Goal: Information Seeking & Learning: Learn about a topic

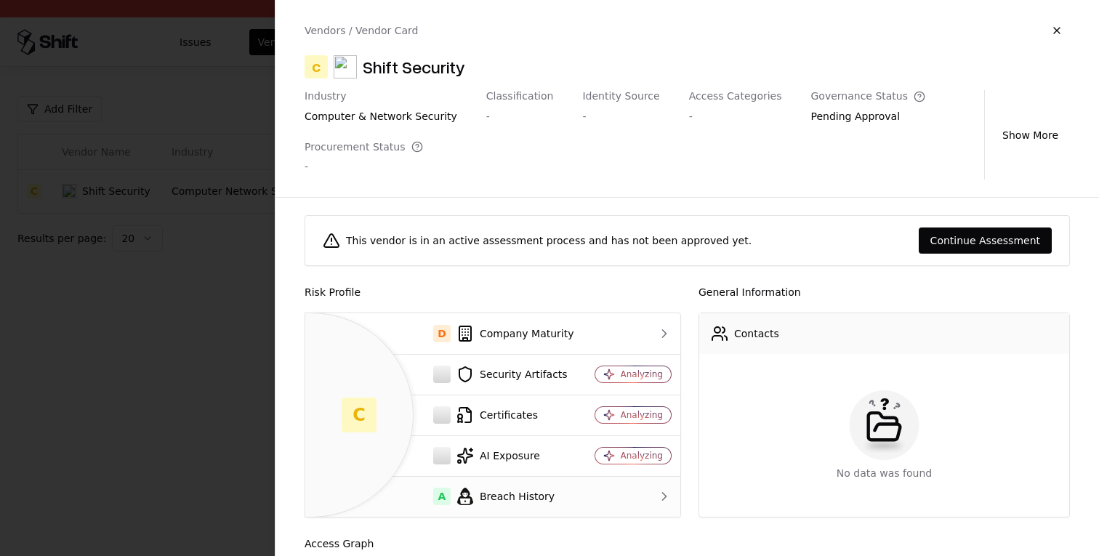
click at [538, 505] on div "A Breach History" at bounding box center [445, 496] width 257 height 17
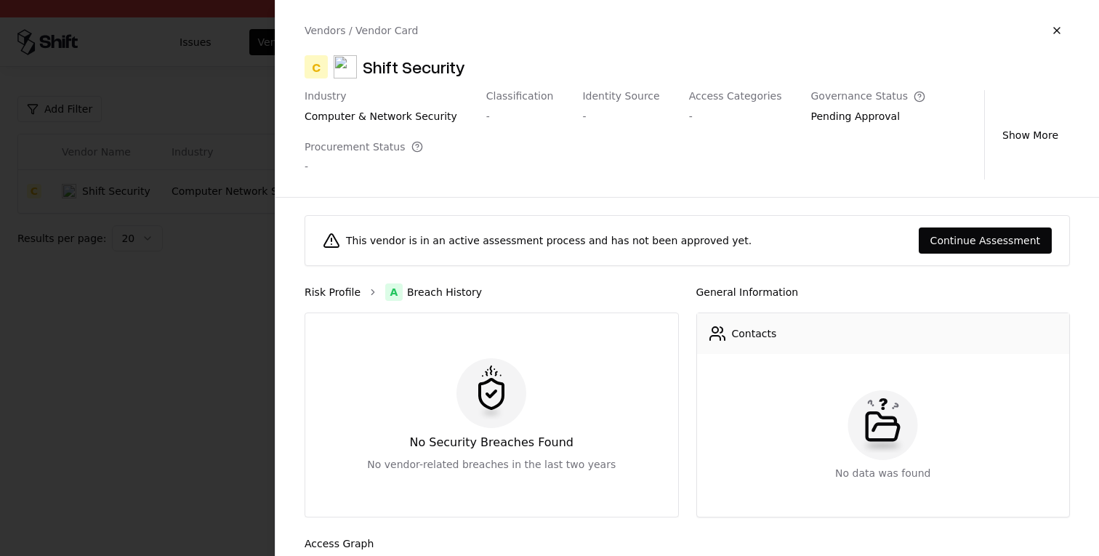
click at [334, 292] on link "Risk Profile" at bounding box center [332, 292] width 56 height 15
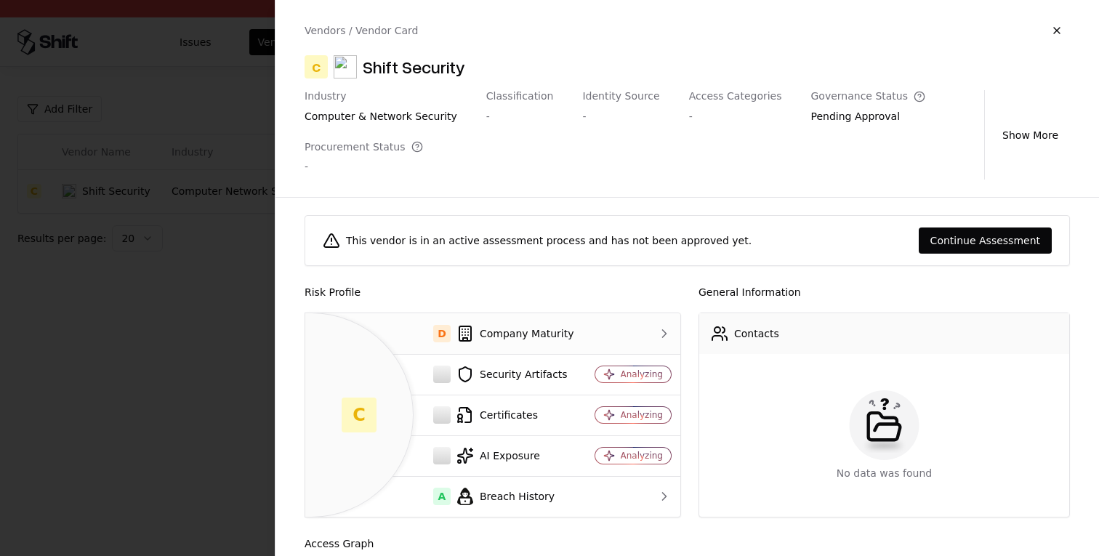
click at [562, 328] on div "D Company Maturity" at bounding box center [445, 333] width 257 height 17
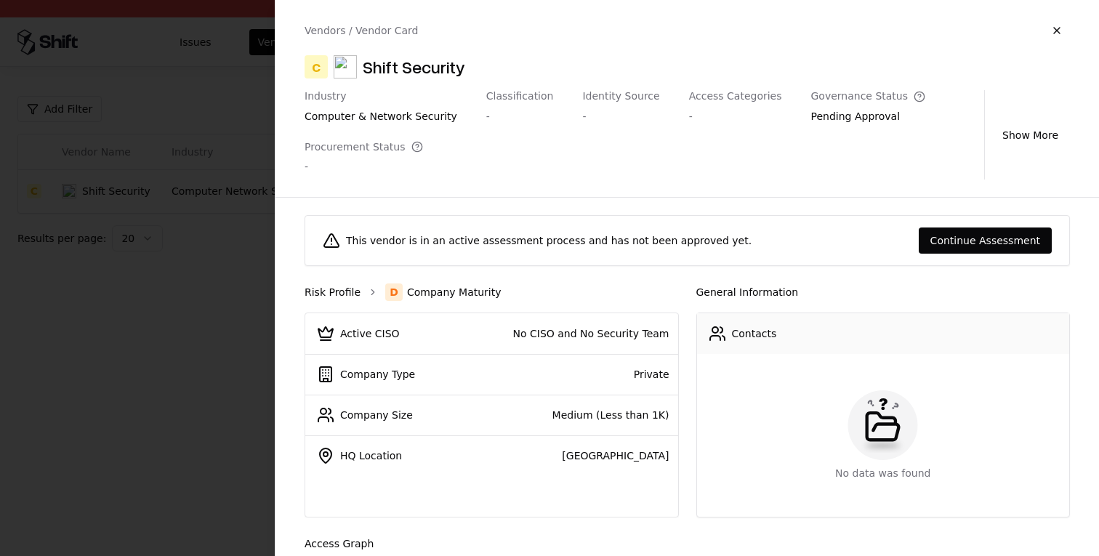
click at [347, 294] on link "Risk Profile" at bounding box center [332, 292] width 56 height 15
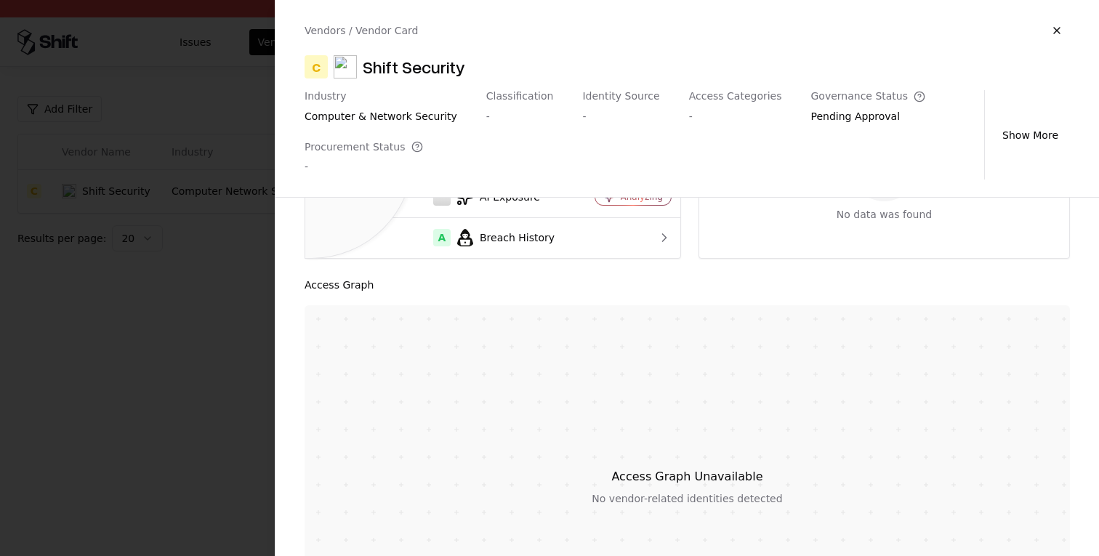
scroll to position [389, 0]
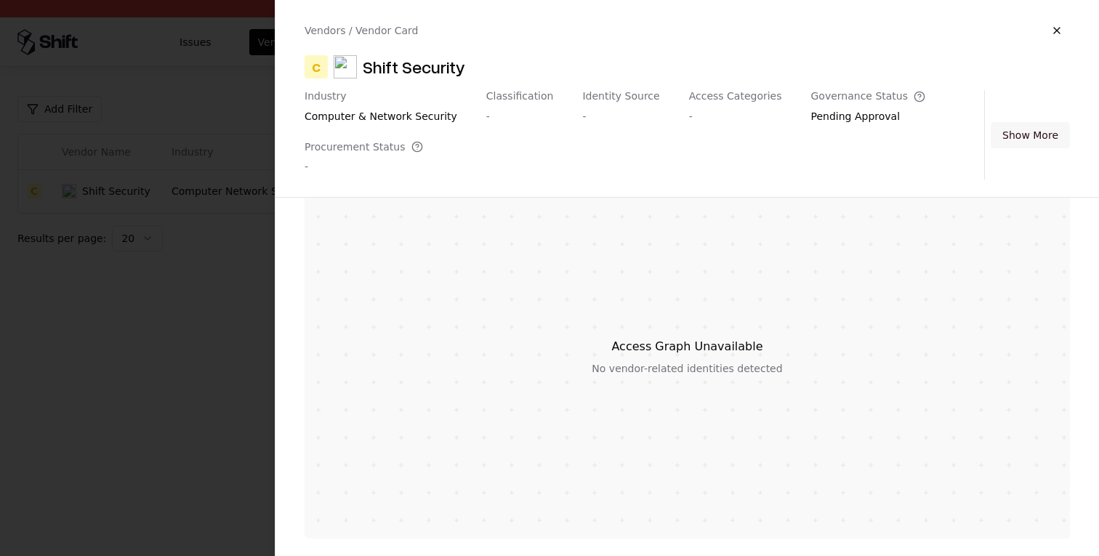
click at [1036, 136] on button "Show More" at bounding box center [1029, 135] width 79 height 26
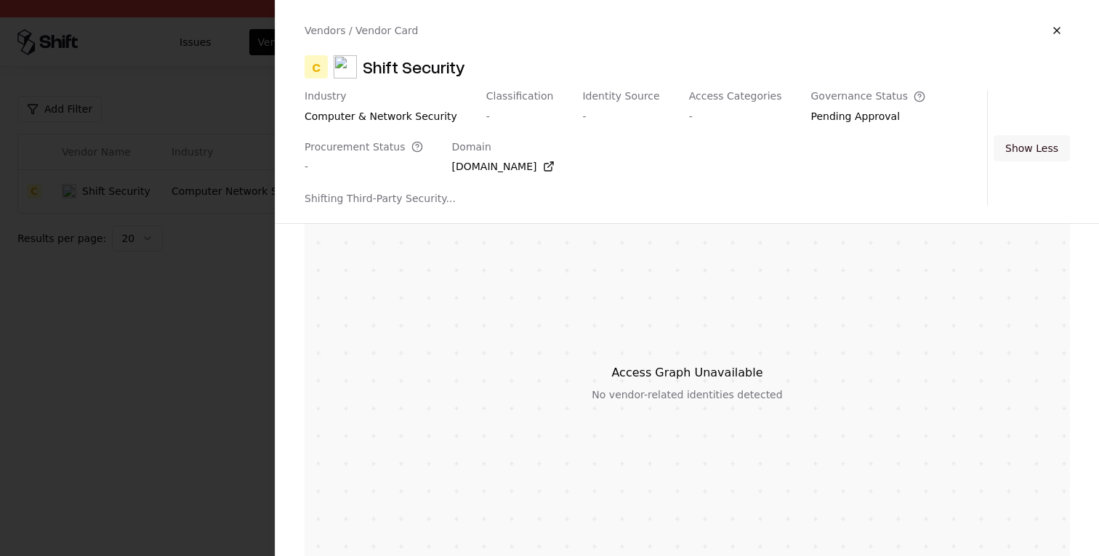
click at [1036, 140] on button "Show Less" at bounding box center [1031, 148] width 76 height 26
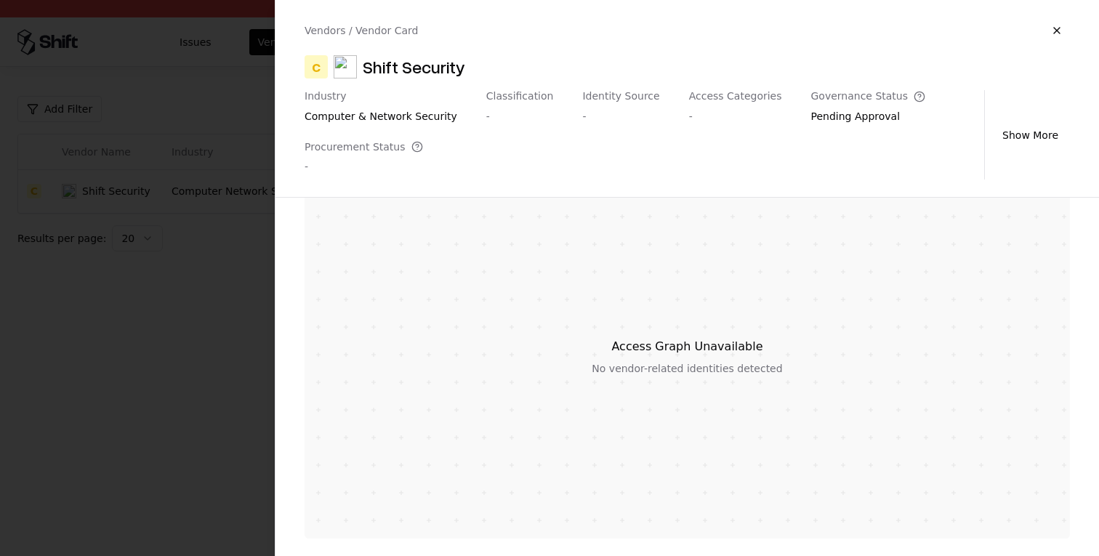
click at [196, 267] on div at bounding box center [549, 278] width 1099 height 556
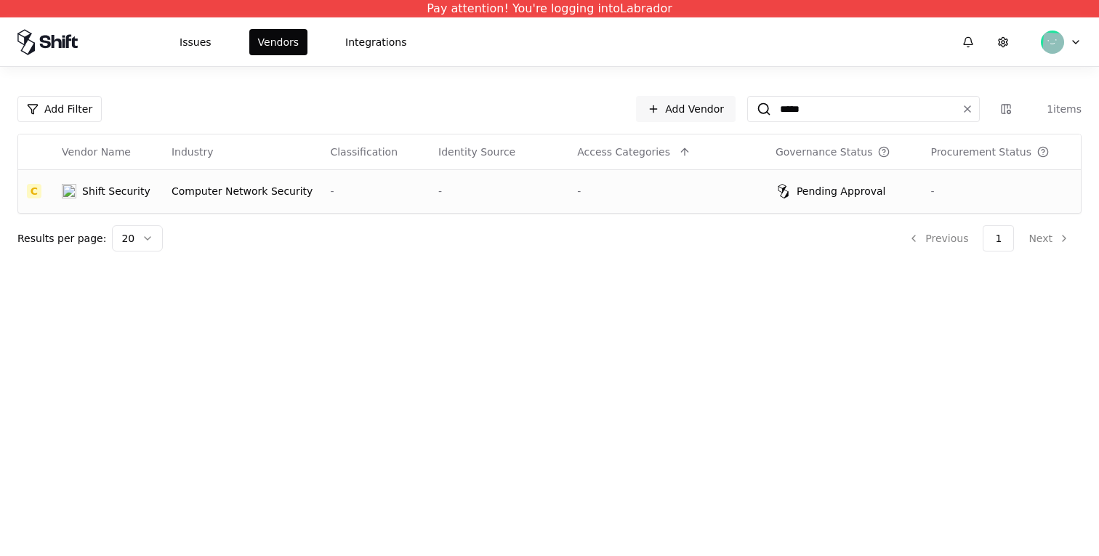
click at [450, 183] on td "-" at bounding box center [498, 191] width 139 height 44
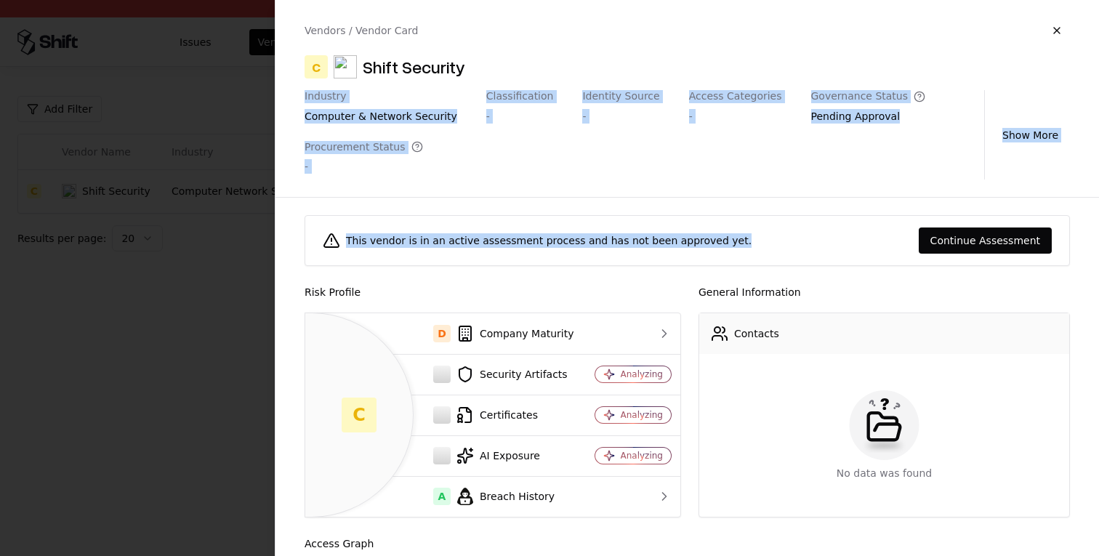
drag, startPoint x: 749, startPoint y: 72, endPoint x: 918, endPoint y: 198, distance: 210.7
click at [918, 198] on div "Vendors / Vendor Card C Shift Security Industry computer & network security Cla…" at bounding box center [687, 278] width 824 height 556
click at [918, 198] on div "This vendor is in an active assessment process and has not been approved yet. C…" at bounding box center [686, 377] width 823 height 358
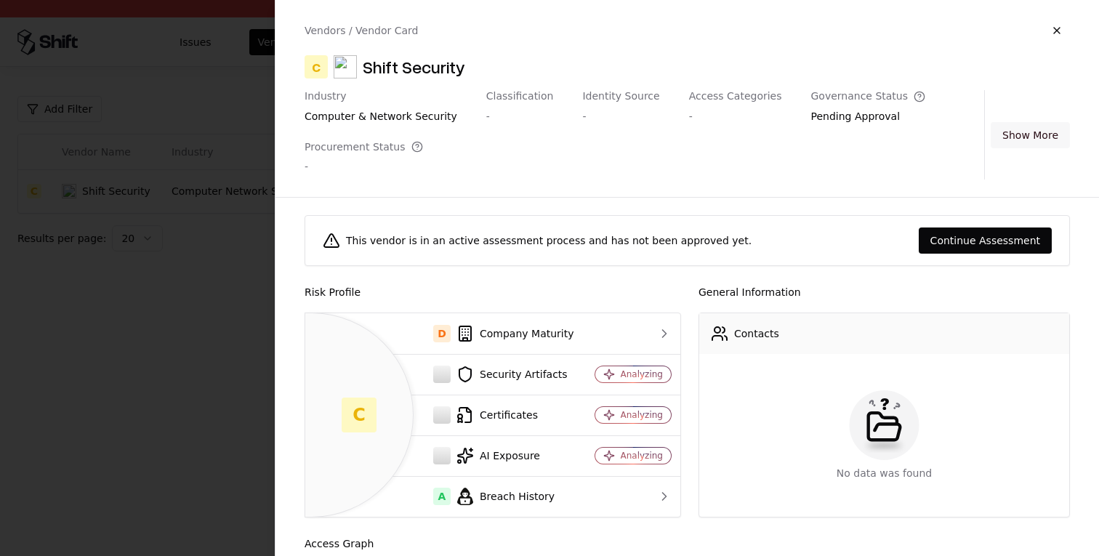
click at [1019, 130] on button "Show More" at bounding box center [1029, 135] width 79 height 26
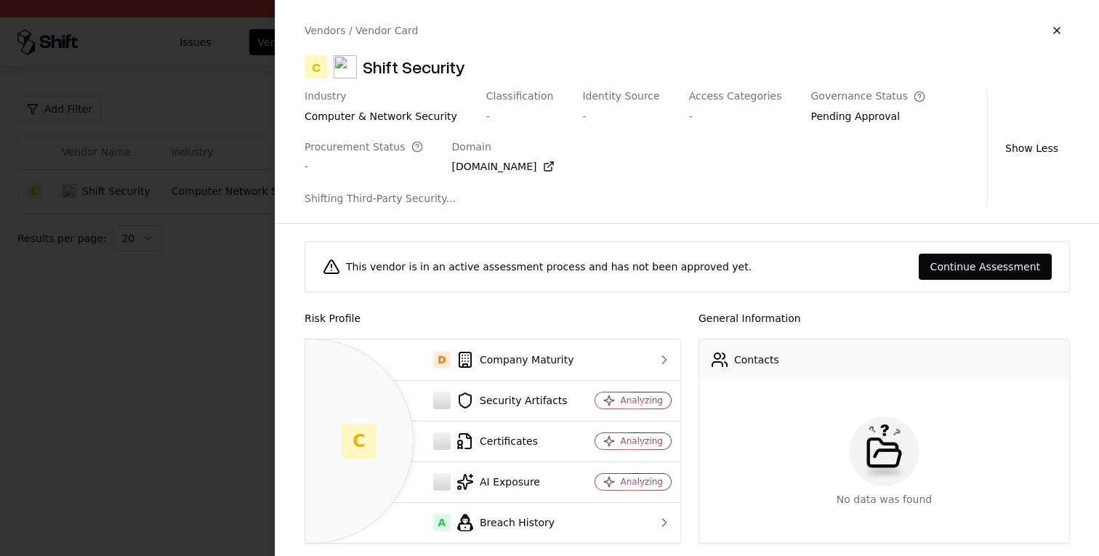
click at [1019, 132] on div "Industry computer & network security Classification - Identity Source - Access …" at bounding box center [686, 148] width 765 height 116
click at [1034, 153] on button "Show Less" at bounding box center [1031, 148] width 76 height 26
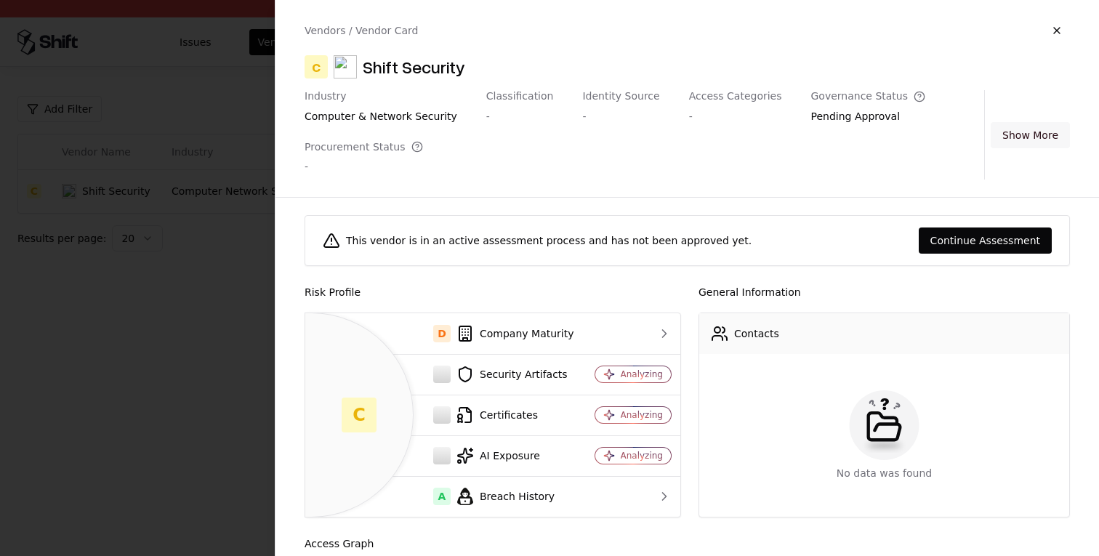
click at [1024, 129] on button "Show More" at bounding box center [1029, 135] width 79 height 26
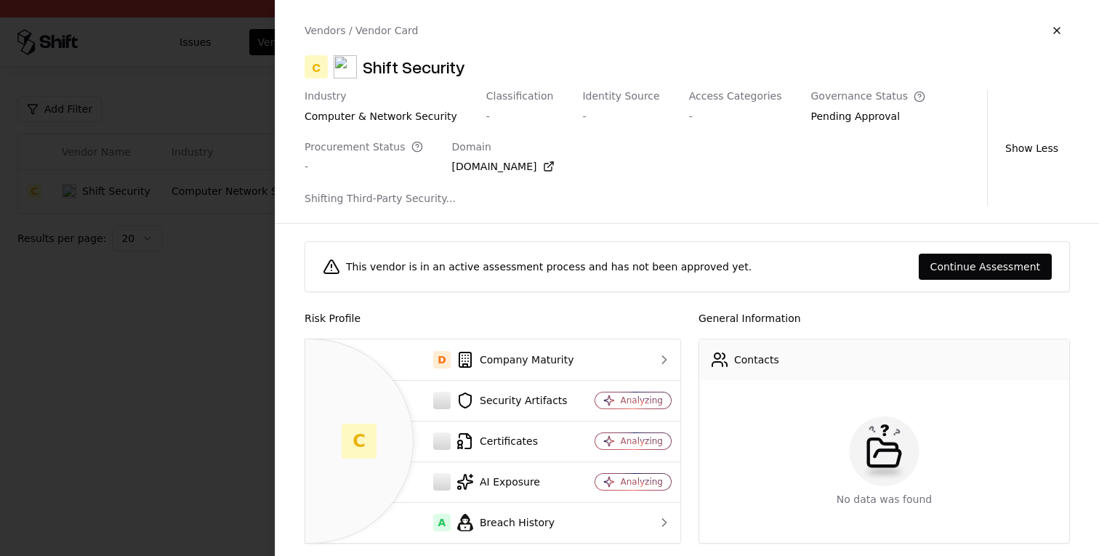
click at [544, 170] on icon at bounding box center [547, 166] width 7 height 7
click at [103, 299] on div at bounding box center [549, 278] width 1099 height 556
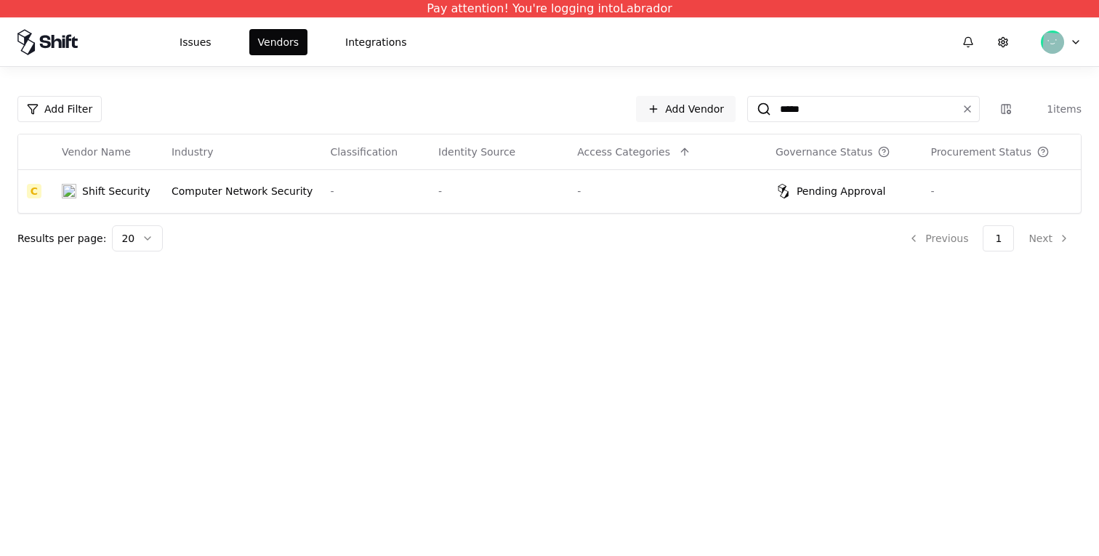
click at [52, 44] on icon at bounding box center [57, 40] width 10 height 13
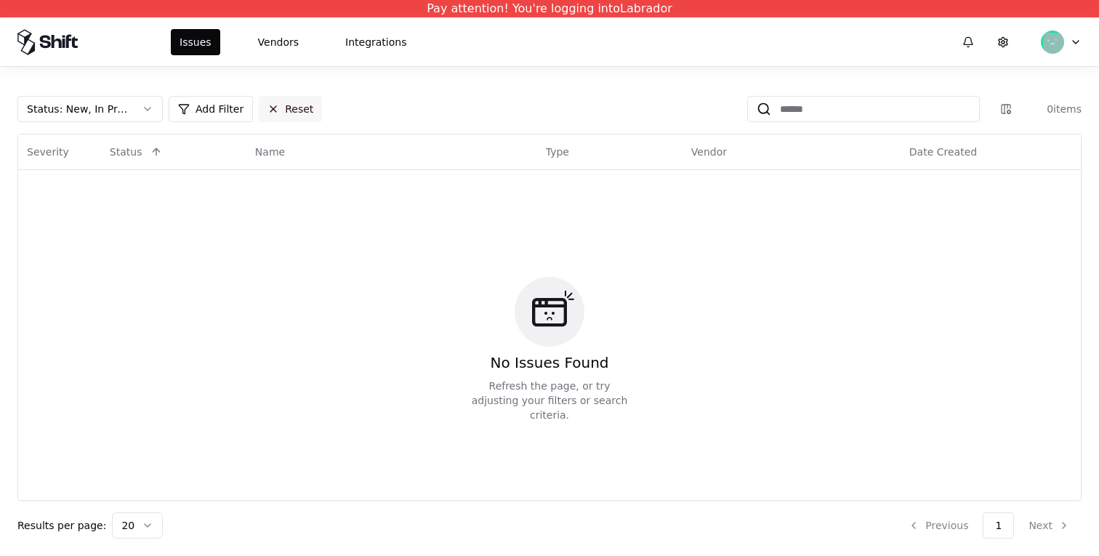
click at [285, 108] on button "Reset" at bounding box center [290, 109] width 63 height 26
